Goal: Task Accomplishment & Management: Manage account settings

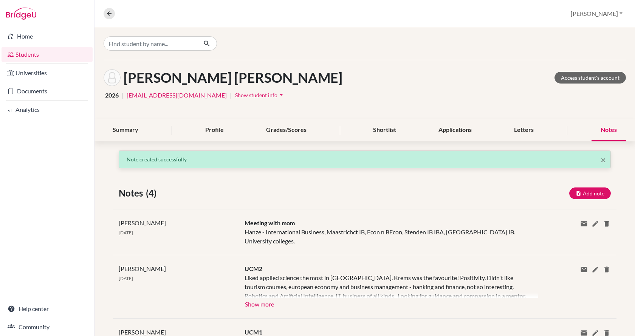
scroll to position [64, 0]
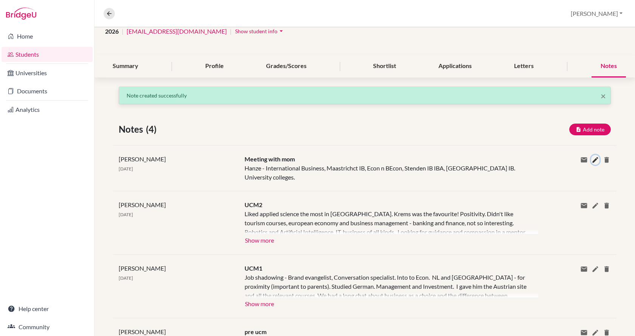
click at [592, 160] on icon at bounding box center [596, 160] width 8 height 8
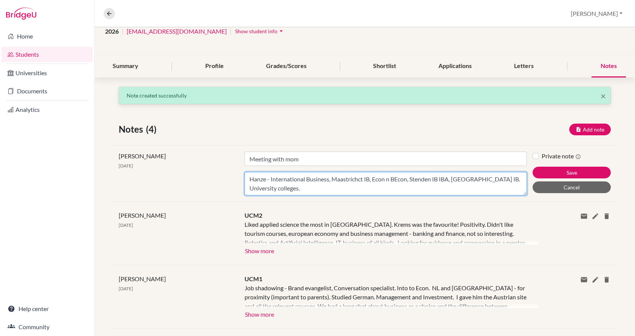
click at [443, 188] on textarea "Hanze - International Business, Maastrichct IB, Econ n BEcon, Stenden IB IBA, […" at bounding box center [386, 183] width 283 height 23
type textarea "Hanze - International Business, Maastrichct IB, Econ n BEcon, Stenden IB IBA, […"
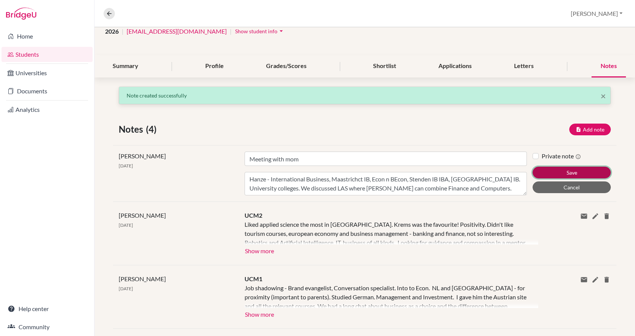
click at [583, 167] on button "Save" at bounding box center [572, 173] width 78 height 12
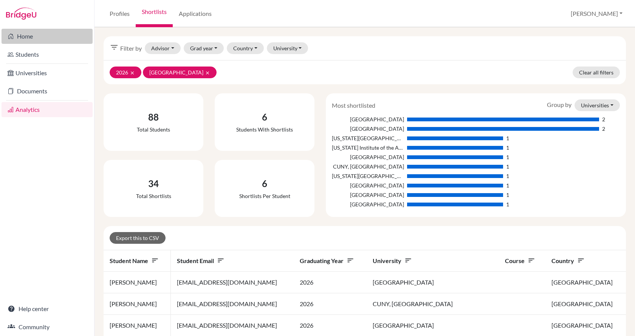
click at [34, 37] on link "Home" at bounding box center [47, 36] width 91 height 15
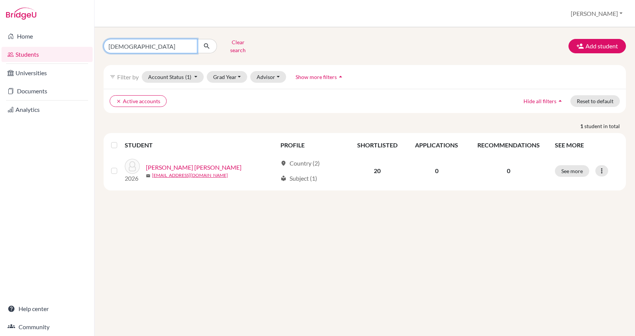
click at [168, 40] on input "szitas" at bounding box center [151, 46] width 94 height 14
type input "s"
type input "bao"
click button "submit" at bounding box center [207, 46] width 20 height 14
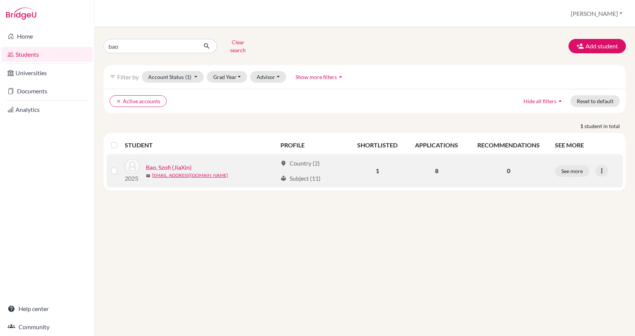
click at [156, 163] on link "Bao, Szofi (JiaXin)" at bounding box center [169, 167] width 46 height 9
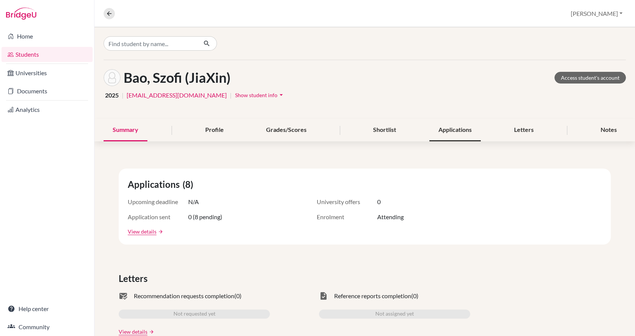
click at [440, 127] on div "Applications" at bounding box center [455, 130] width 51 height 22
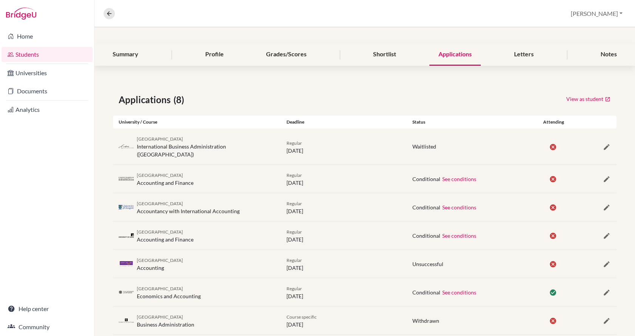
scroll to position [113, 0]
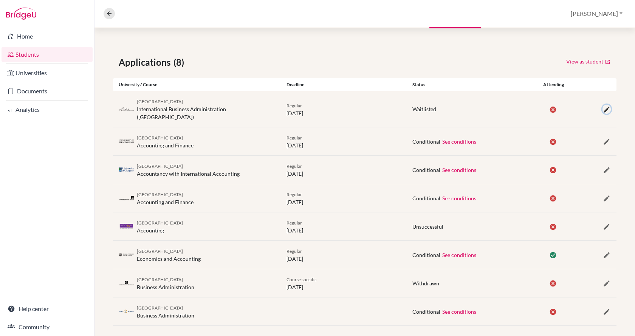
click at [603, 106] on icon "button" at bounding box center [607, 110] width 8 height 8
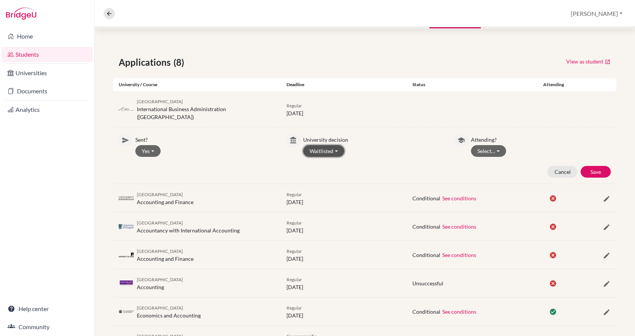
click at [337, 145] on button "Waitlisted" at bounding box center [323, 151] width 41 height 12
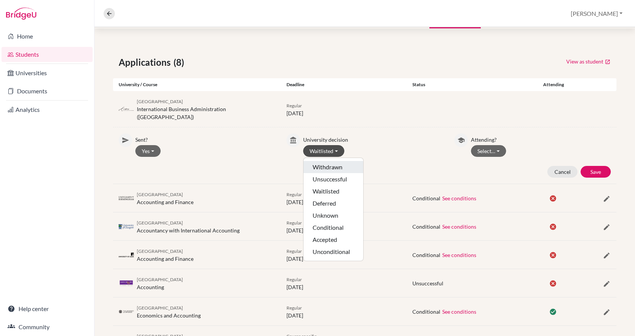
click at [335, 161] on button "Withdrawn" at bounding box center [334, 167] width 60 height 12
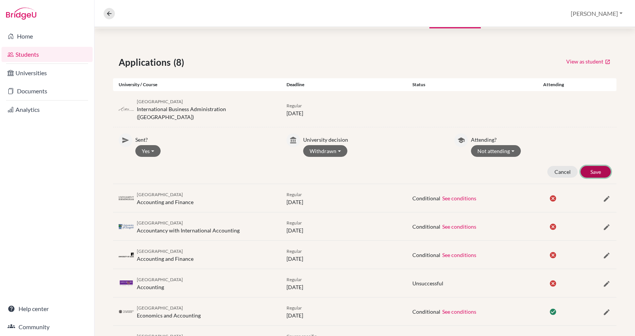
click at [591, 166] on button "Save" at bounding box center [596, 172] width 30 height 12
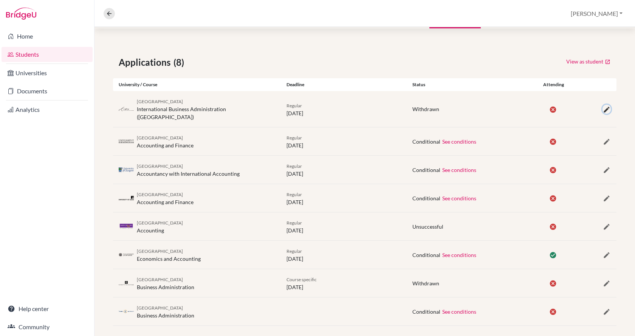
click at [603, 106] on icon "button" at bounding box center [607, 110] width 8 height 8
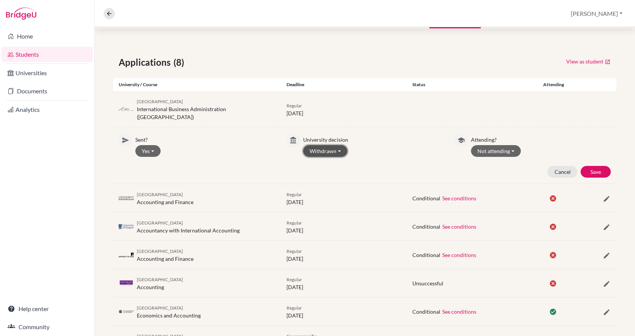
click at [337, 145] on button "Withdrawn" at bounding box center [325, 151] width 44 height 12
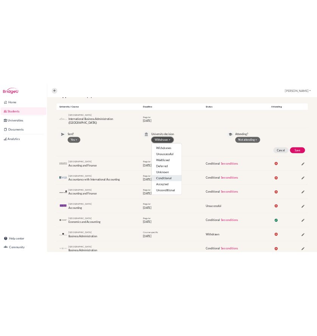
scroll to position [170, 0]
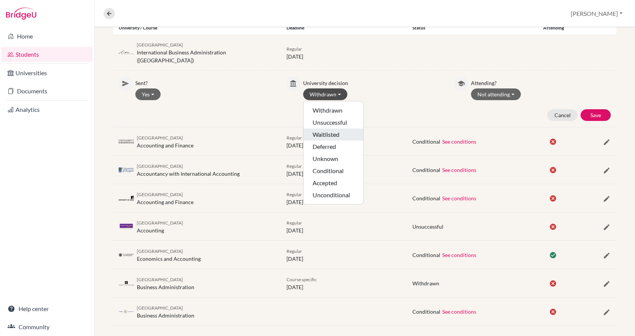
click at [326, 129] on button "Waitlisted" at bounding box center [334, 135] width 60 height 12
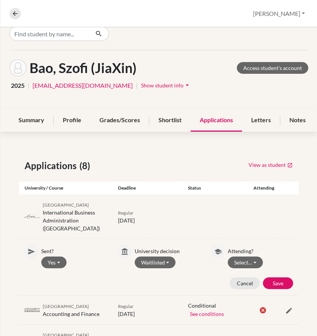
scroll to position [0, 0]
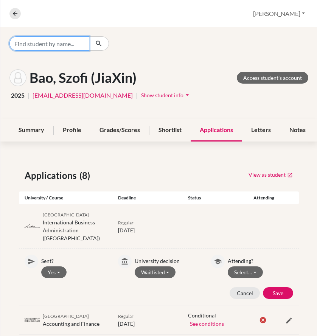
click at [65, 42] on input "Find student by name..." at bounding box center [49, 43] width 80 height 14
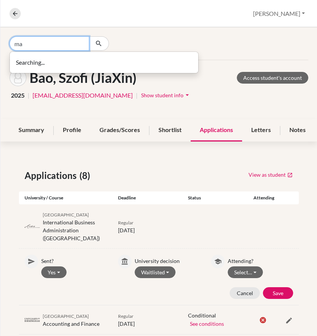
type input "m"
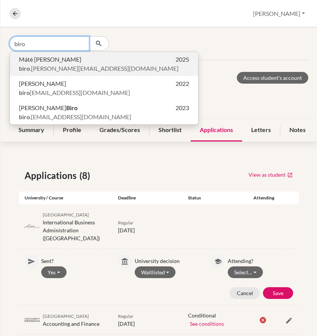
type input "biro"
click at [61, 67] on span "biro .ujvari.mate.szig@gmail.com" at bounding box center [99, 68] width 160 height 9
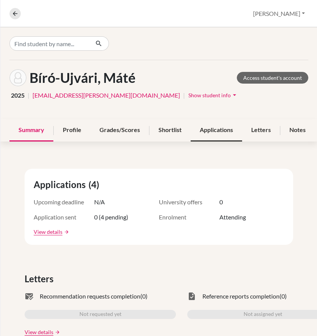
click at [221, 130] on div "Applications" at bounding box center [216, 130] width 51 height 22
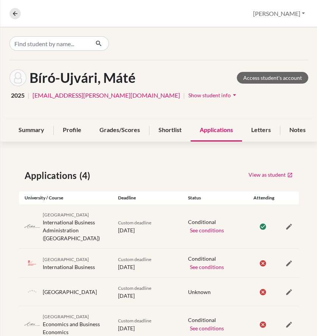
scroll to position [22, 0]
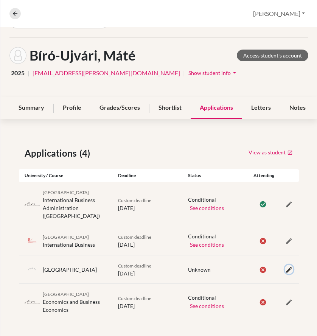
click at [285, 266] on icon "button" at bounding box center [289, 270] width 8 height 8
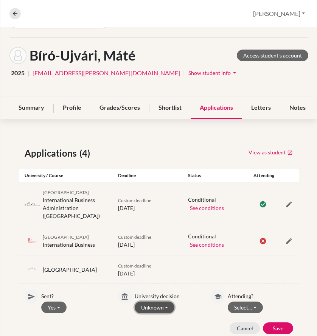
click at [167, 301] on button "Unknown" at bounding box center [155, 307] width 40 height 12
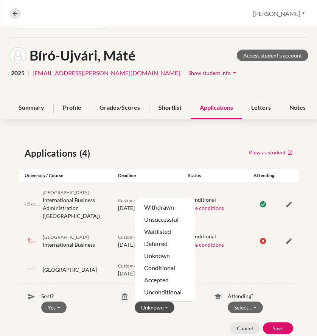
click at [303, 267] on div "Applications (4) View as student University / Course Deadline Status Attending …" at bounding box center [158, 261] width 317 height 267
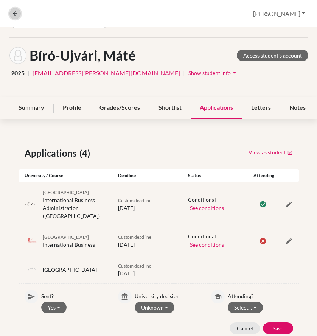
click at [16, 12] on icon at bounding box center [15, 13] width 7 height 7
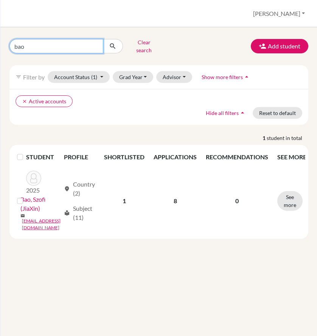
drag, startPoint x: 33, startPoint y: 43, endPoint x: -4, endPoint y: 44, distance: 37.5
click at [0, 44] on html "Home Students Universities Documents Analytics Help center Community Students o…" at bounding box center [158, 168] width 317 height 336
type input "l"
type input "kun"
click button "submit" at bounding box center [113, 46] width 20 height 14
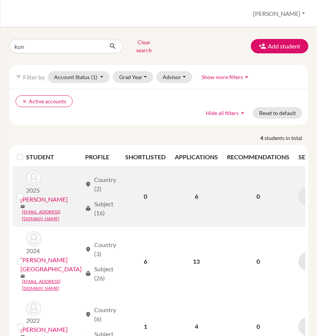
click at [29, 198] on link "Kun, Bertalan" at bounding box center [43, 199] width 47 height 9
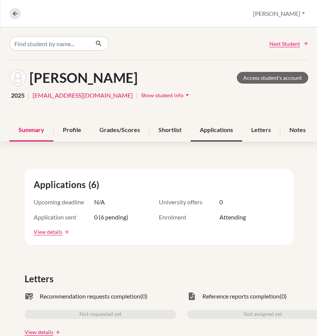
click at [225, 129] on div "Applications" at bounding box center [216, 130] width 51 height 22
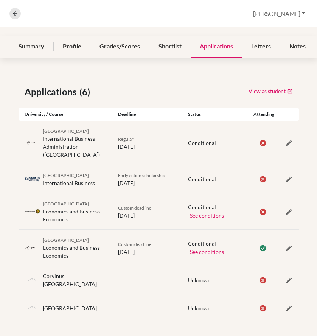
scroll to position [85, 0]
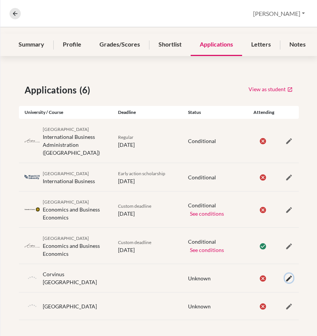
click at [285, 275] on icon "button" at bounding box center [289, 279] width 8 height 8
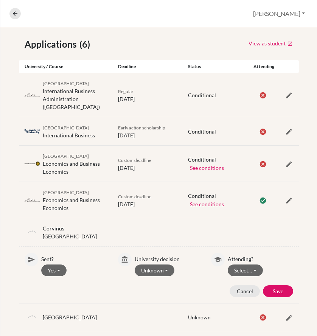
scroll to position [142, 0]
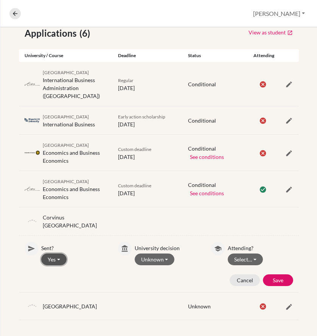
click at [61, 253] on button "Yes" at bounding box center [53, 259] width 25 height 12
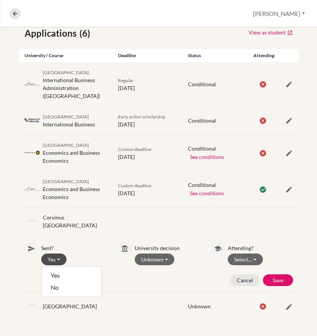
click at [13, 263] on div "Applications (6) View as student University / Course Deadline Status Attending …" at bounding box center [158, 173] width 317 height 330
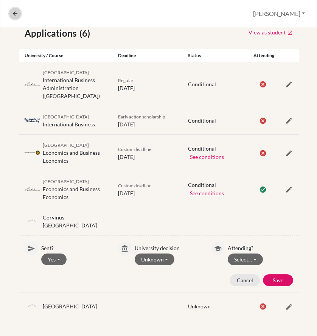
click at [17, 12] on icon at bounding box center [15, 13] width 7 height 7
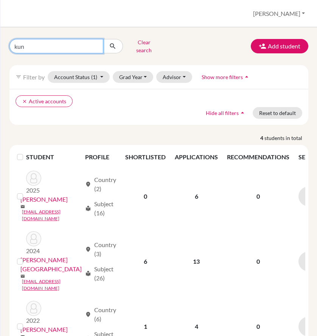
click at [26, 45] on input "kun" at bounding box center [56, 46] width 94 height 14
type input "k"
type input "kende"
click button "submit" at bounding box center [113, 46] width 20 height 14
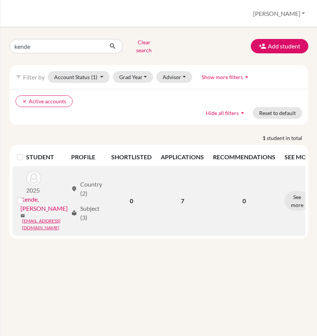
click at [50, 195] on link "Kende, Mátyás" at bounding box center [43, 204] width 47 height 18
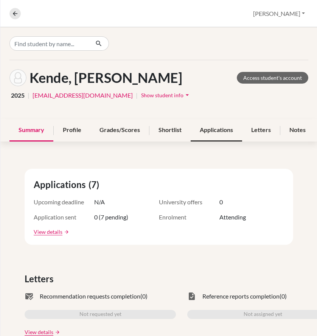
click at [223, 132] on div "Applications" at bounding box center [216, 130] width 51 height 22
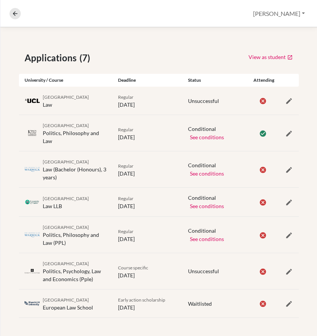
scroll to position [123, 0]
click at [285, 300] on icon "button" at bounding box center [289, 304] width 8 height 8
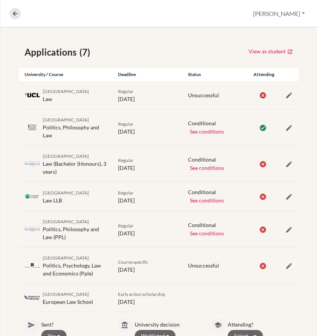
scroll to position [161, 0]
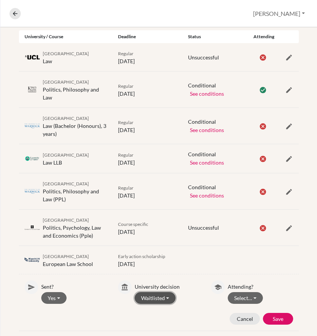
click at [166, 297] on button "Waitlisted" at bounding box center [155, 298] width 41 height 12
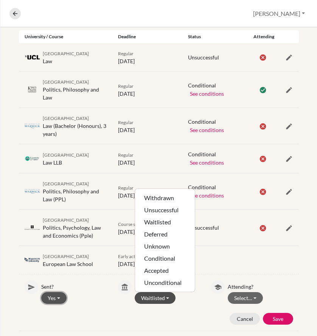
click at [62, 296] on button "Yes" at bounding box center [53, 298] width 25 height 12
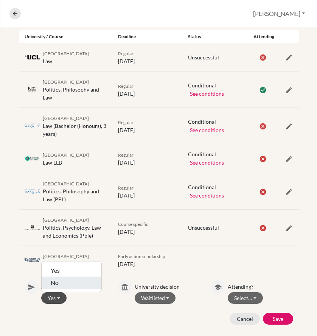
drag, startPoint x: 59, startPoint y: 280, endPoint x: 20, endPoint y: 263, distance: 42.3
click at [20, 263] on div "Maastricht University European Law School Early action scholarship 01 March 202…" at bounding box center [159, 288] width 280 height 85
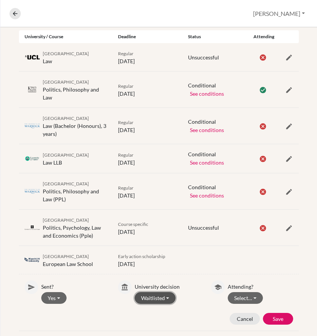
click at [168, 296] on button "Waitlisted" at bounding box center [155, 298] width 41 height 12
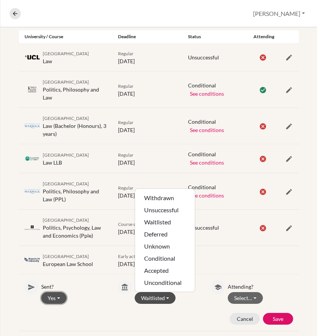
click at [59, 297] on button "Yes" at bounding box center [53, 298] width 25 height 12
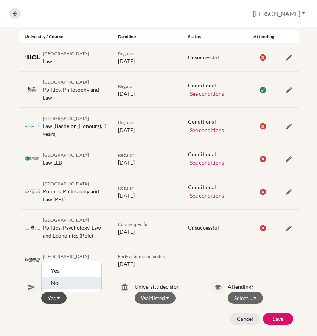
click at [59, 281] on button "No" at bounding box center [72, 283] width 60 height 12
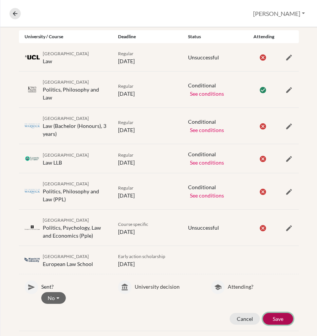
click at [270, 314] on button "Save" at bounding box center [278, 319] width 30 height 12
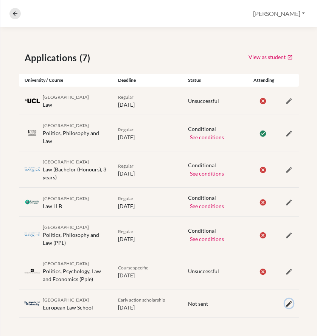
click at [285, 300] on icon "button" at bounding box center [289, 304] width 8 height 8
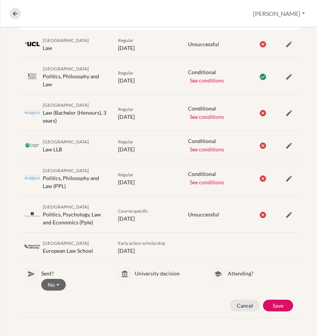
scroll to position [180, 0]
click at [60, 279] on button "No" at bounding box center [53, 285] width 25 height 12
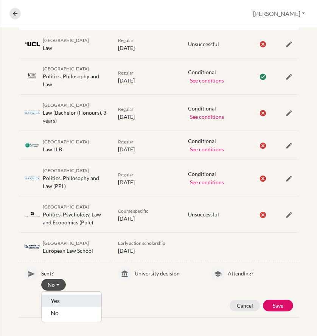
click at [59, 295] on button "Yes" at bounding box center [72, 301] width 60 height 12
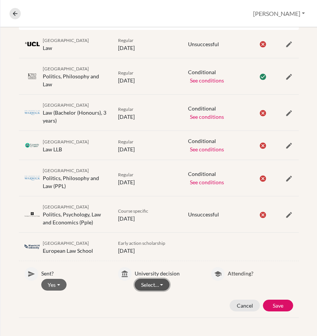
click at [161, 279] on button "Select…" at bounding box center [152, 285] width 35 height 12
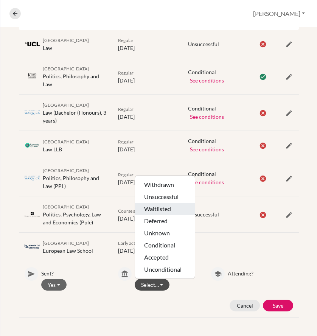
click at [167, 204] on button "Waitlisted" at bounding box center [165, 209] width 60 height 12
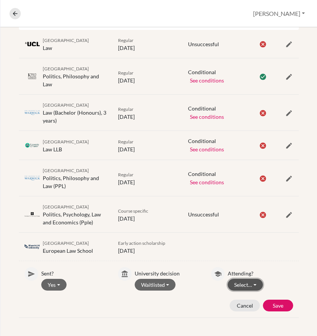
click at [253, 279] on button "Select…" at bounding box center [245, 285] width 35 height 12
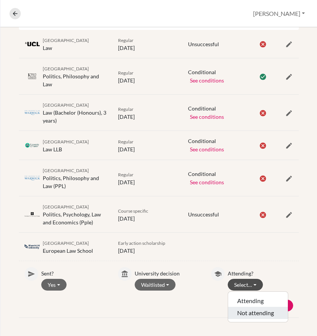
click at [253, 308] on button "Not attending" at bounding box center [258, 313] width 60 height 12
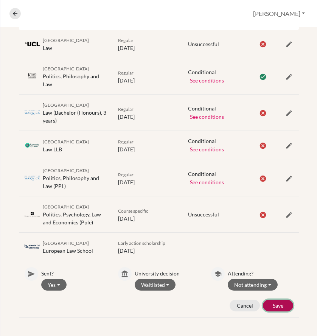
click at [270, 300] on button "Save" at bounding box center [278, 306] width 30 height 12
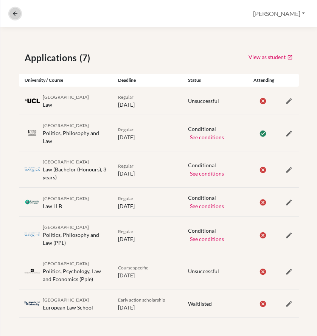
click at [12, 13] on icon at bounding box center [15, 13] width 7 height 7
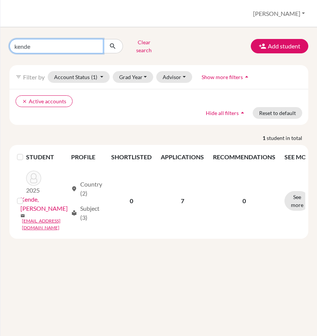
drag, startPoint x: 39, startPoint y: 41, endPoint x: 9, endPoint y: 42, distance: 30.6
click at [9, 42] on div "kende Clear search" at bounding box center [55, 46] width 103 height 20
type input "kun"
click button "submit" at bounding box center [113, 46] width 20 height 14
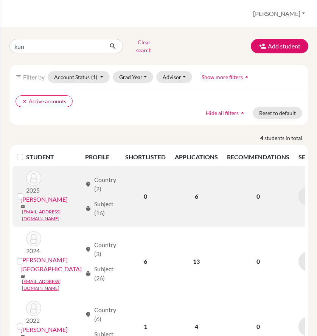
click at [43, 195] on link "Kun, Bertalan" at bounding box center [43, 199] width 47 height 9
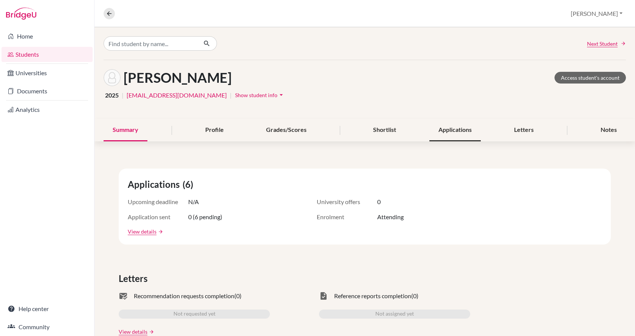
click at [457, 127] on div "Applications" at bounding box center [455, 130] width 51 height 22
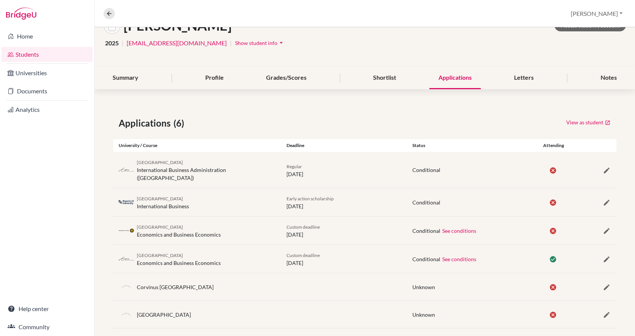
scroll to position [55, 0]
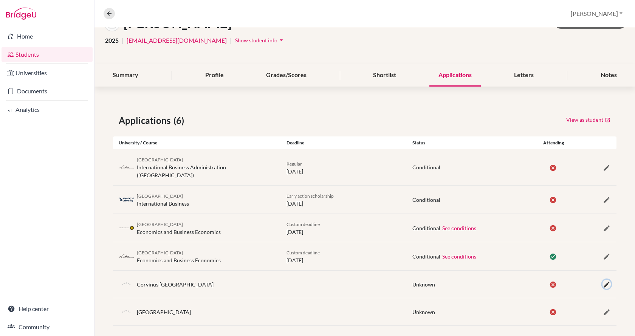
click at [603, 281] on icon "button" at bounding box center [607, 285] width 8 height 8
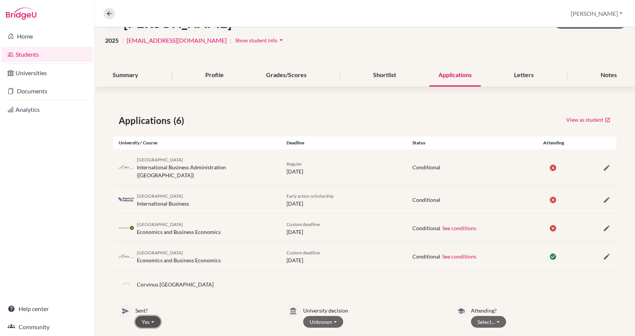
click at [153, 316] on button "Yes" at bounding box center [147, 322] width 25 height 12
click at [153, 301] on button "No" at bounding box center [166, 307] width 60 height 12
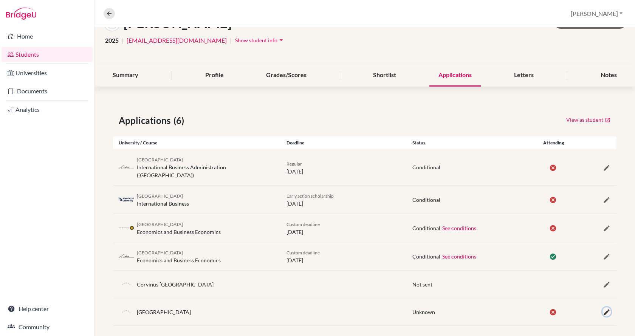
click at [603, 309] on icon "button" at bounding box center [607, 313] width 8 height 8
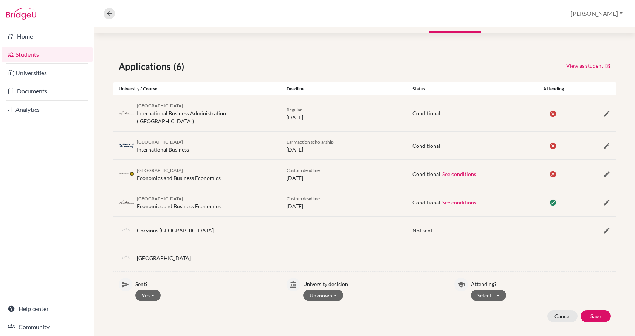
scroll to position [112, 0]
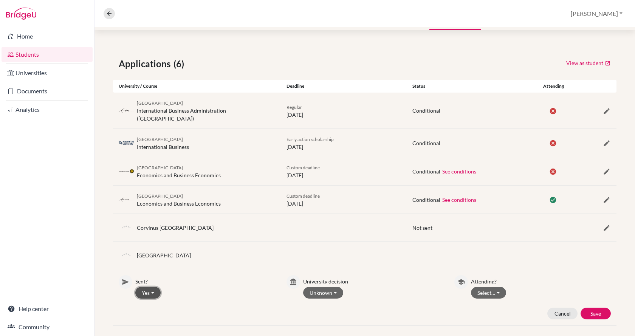
click at [155, 287] on button "Yes" at bounding box center [147, 293] width 25 height 12
click at [154, 315] on button "No" at bounding box center [166, 321] width 60 height 12
click at [593, 308] on button "Save" at bounding box center [596, 314] width 30 height 12
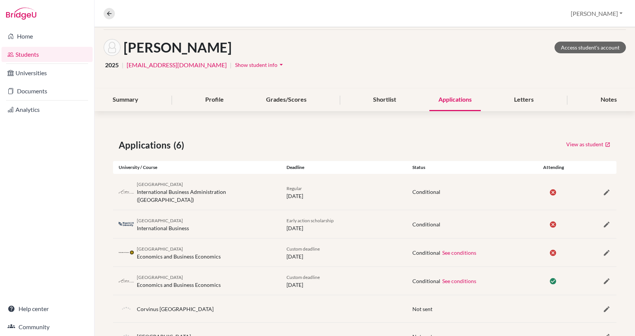
scroll to position [0, 0]
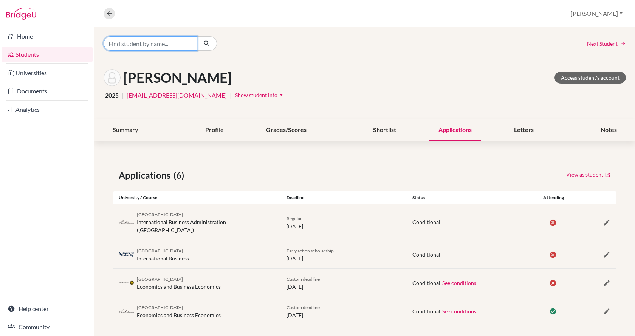
click at [148, 44] on input "Find student by name..." at bounding box center [151, 43] width 94 height 14
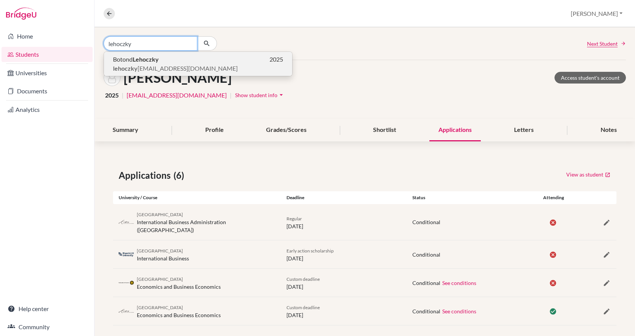
type input "lehoczky"
click at [155, 59] on b "Lehoczky" at bounding box center [146, 59] width 26 height 7
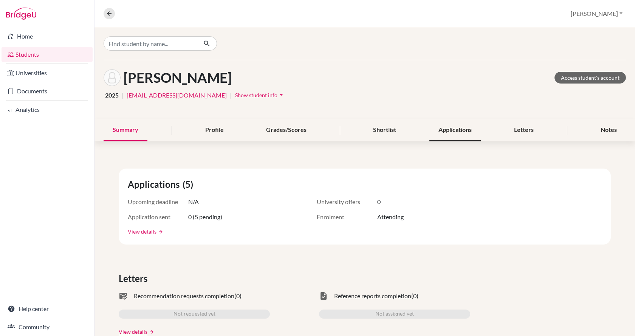
click at [452, 134] on div "Applications" at bounding box center [455, 130] width 51 height 22
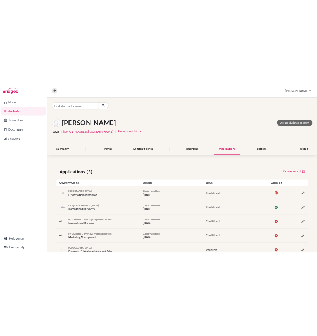
scroll to position [28, 0]
